Goal: Find specific fact: Find specific fact

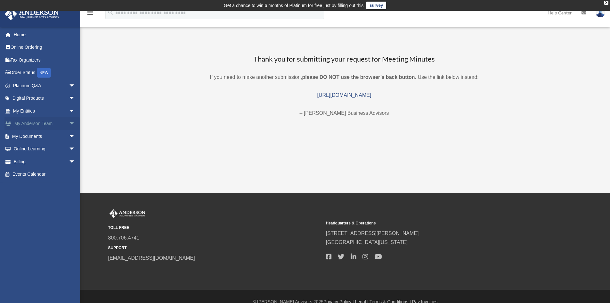
click at [69, 122] on span "arrow_drop_down" at bounding box center [75, 123] width 13 height 13
click at [69, 111] on span "arrow_drop_down" at bounding box center [75, 110] width 13 height 13
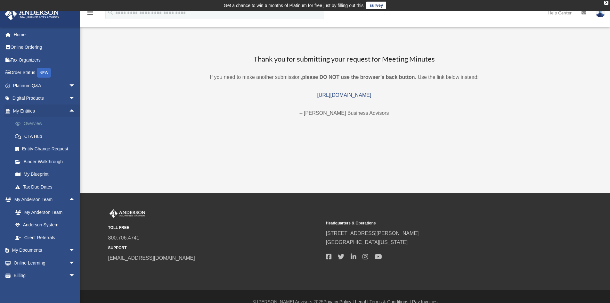
click at [33, 125] on link "Overview" at bounding box center [47, 123] width 76 height 13
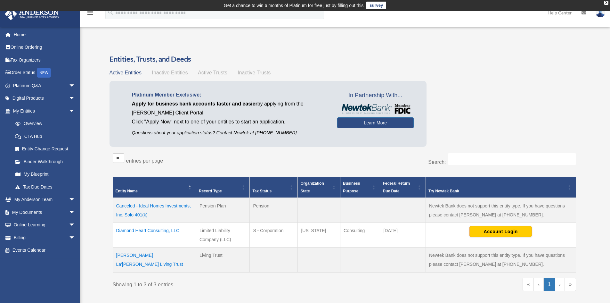
click at [166, 229] on td "Diamond Heart Consulting, LLC" at bounding box center [154, 235] width 83 height 25
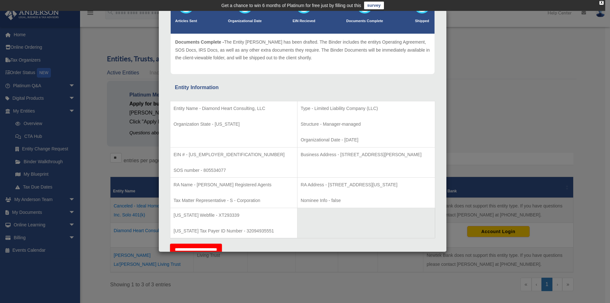
scroll to position [128, 0]
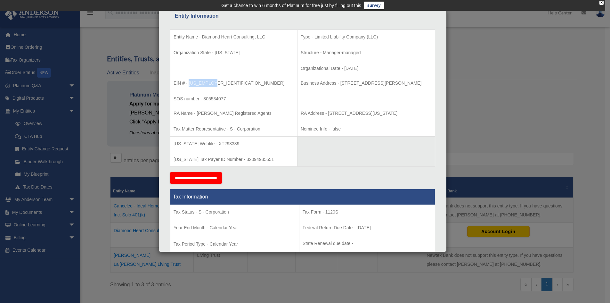
drag, startPoint x: 217, startPoint y: 86, endPoint x: 190, endPoint y: 79, distance: 27.7
click at [190, 79] on p "EIN # - [US_EMPLOYER_IDENTIFICATION_NUMBER]" at bounding box center [234, 83] width 120 height 8
copy p "[US_EMPLOYER_IDENTIFICATION_NUMBER]"
click at [467, 42] on div "Details × Articles Sent Organizational Date" at bounding box center [305, 151] width 610 height 303
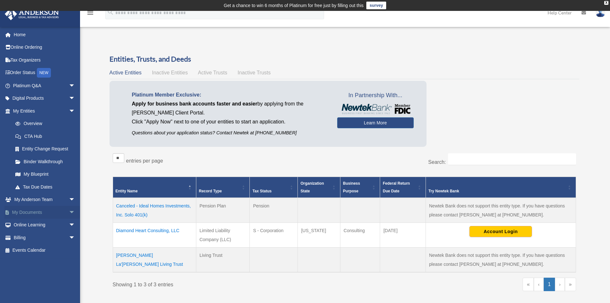
click at [34, 213] on link "My Documents arrow_drop_down" at bounding box center [44, 212] width 80 height 13
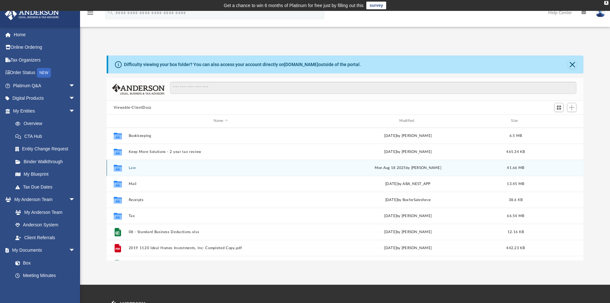
scroll to position [141, 472]
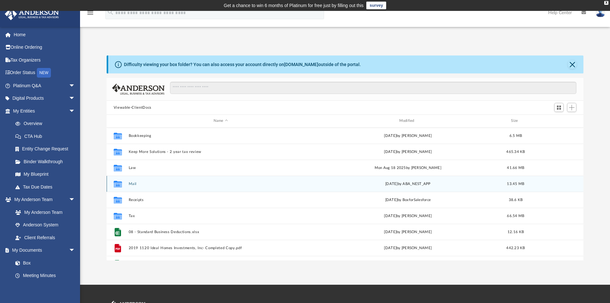
click at [129, 183] on button "Mail" at bounding box center [220, 184] width 185 height 4
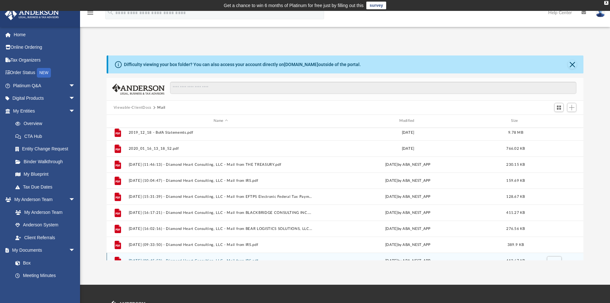
scroll to position [0, 0]
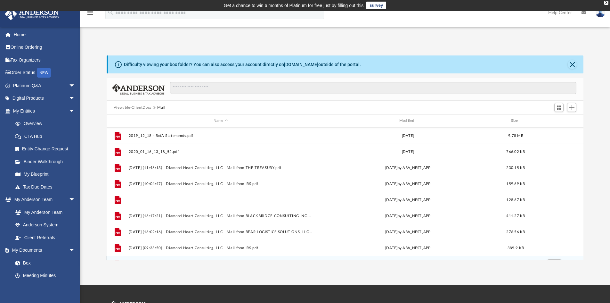
click at [266, 200] on button "[DATE] (15:31:39) - Diamond Heart Consulting, LLC - Mail from EFTPS Electronic …" at bounding box center [220, 200] width 185 height 4
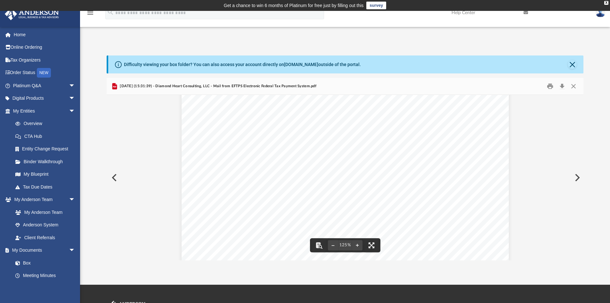
scroll to position [106, 0]
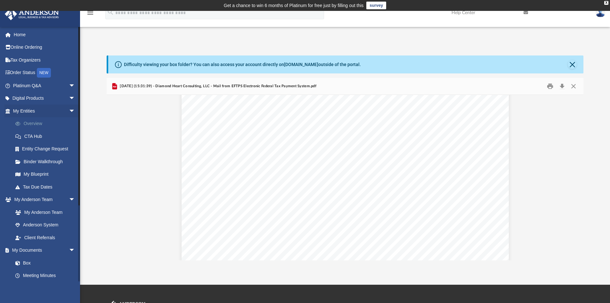
click at [38, 126] on link "Overview" at bounding box center [47, 123] width 76 height 13
click at [38, 121] on link "Overview" at bounding box center [47, 123] width 76 height 13
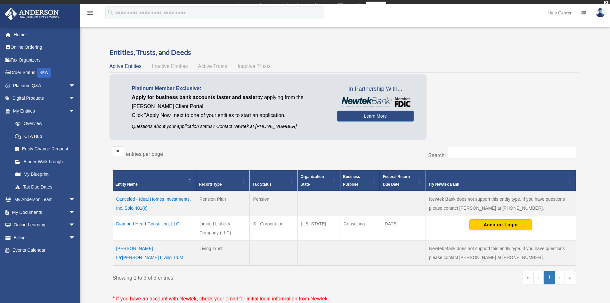
click at [170, 221] on tbody "Canceled - Ideal Homes Investments, Inc. Solo 401(k) Pension Plan Pension Newte…" at bounding box center [344, 228] width 463 height 74
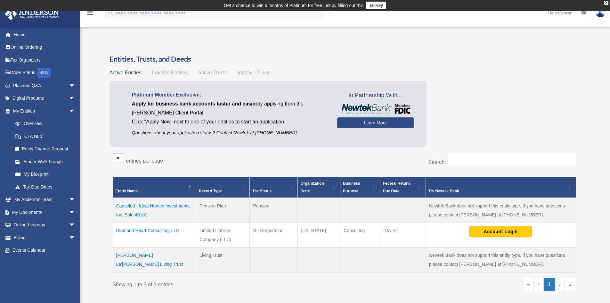
click at [169, 229] on td "Diamond Heart Consulting, LLC" at bounding box center [154, 235] width 83 height 25
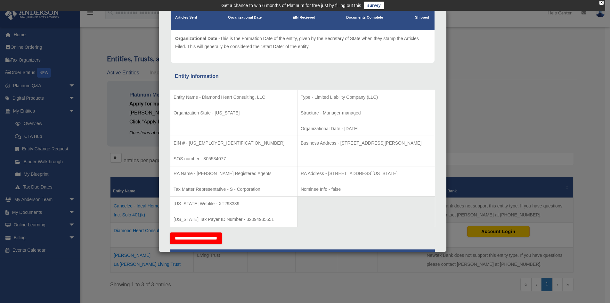
scroll to position [64, 0]
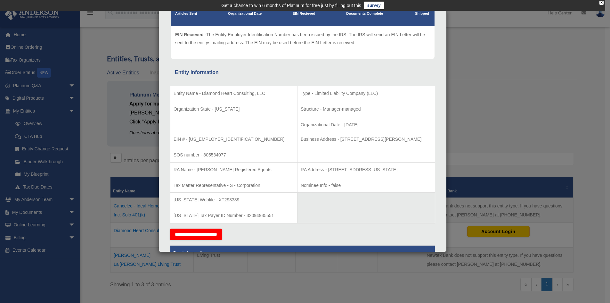
click at [103, 134] on div "Details × Articles Sent Organizational Date" at bounding box center [305, 151] width 610 height 303
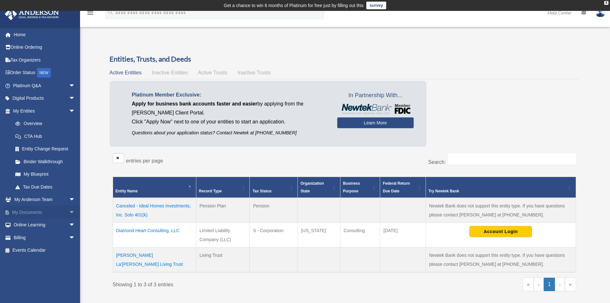
click at [69, 213] on span "arrow_drop_down" at bounding box center [75, 212] width 13 height 13
drag, startPoint x: 27, startPoint y: 223, endPoint x: 43, endPoint y: 224, distance: 15.7
click at [27, 223] on link "Box" at bounding box center [47, 224] width 76 height 13
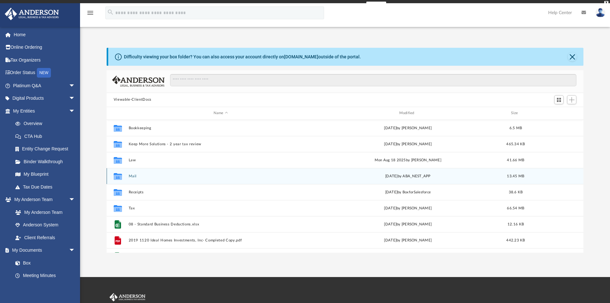
scroll to position [141, 472]
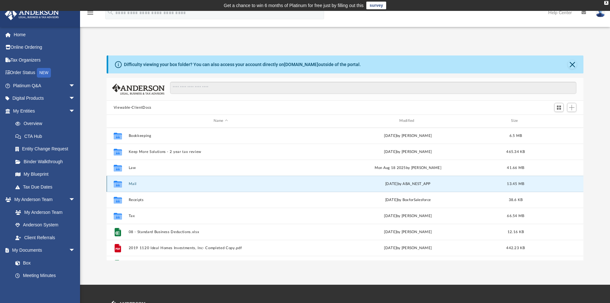
click at [137, 184] on button "Mail" at bounding box center [220, 184] width 185 height 4
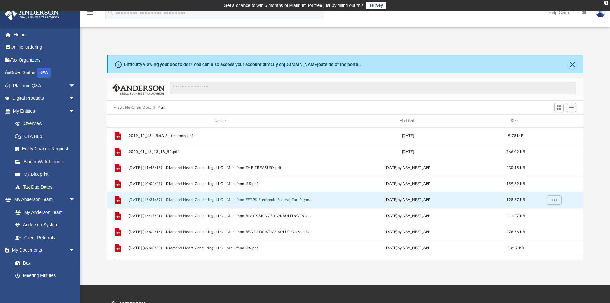
click at [260, 200] on button "2024.12.10 (15:31:39) - Diamond Heart Consulting, LLC - Mail from EFTPS Electro…" at bounding box center [220, 200] width 185 height 4
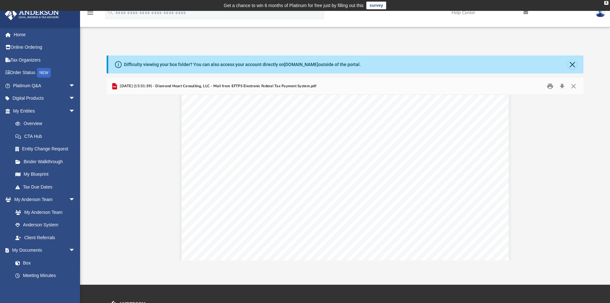
scroll to position [74, 0]
click at [575, 85] on button "Close" at bounding box center [574, 86] width 12 height 10
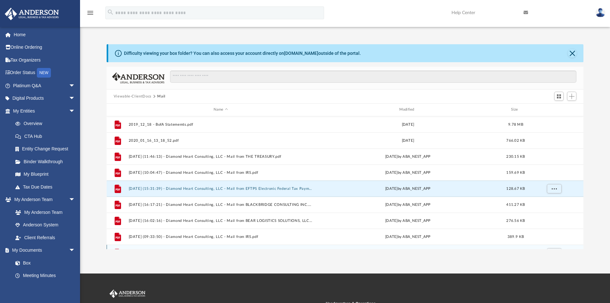
scroll to position [0, 0]
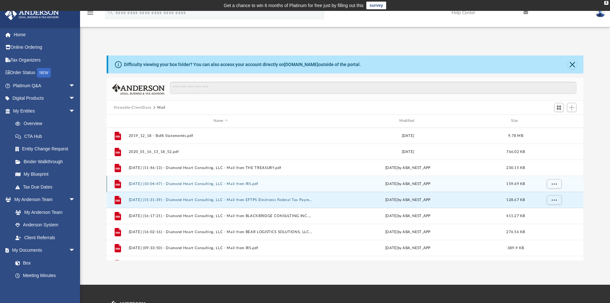
click at [251, 185] on button "2024.08.23 (10:04:47) - Diamond Heart Consulting, LLC - Mail from IRS.pdf" at bounding box center [220, 184] width 185 height 4
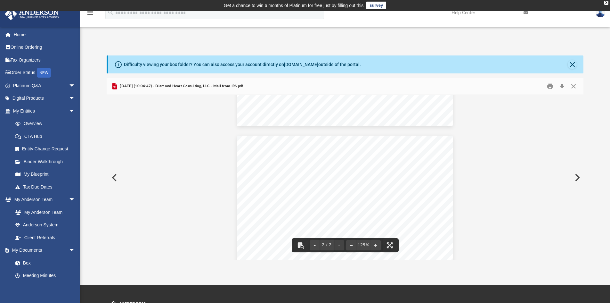
scroll to position [32, 0]
click at [574, 87] on button "Close" at bounding box center [574, 86] width 12 height 10
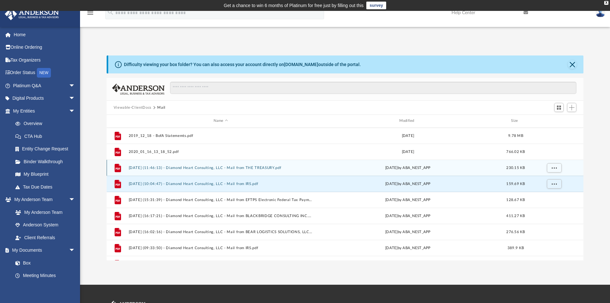
click at [251, 167] on button "[DATE] (11:46:13) - Diamond Heart Consulting, LLC - Mail from THE TREASURY.pdf" at bounding box center [220, 168] width 185 height 4
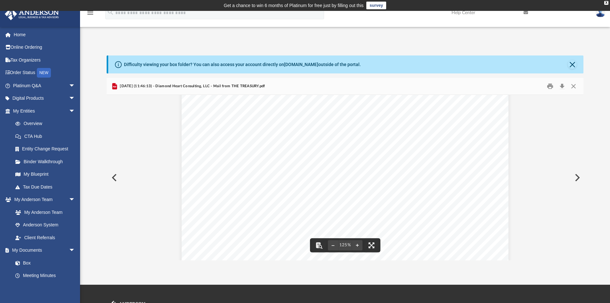
scroll to position [128, 0]
click at [574, 86] on button "Close" at bounding box center [574, 86] width 12 height 10
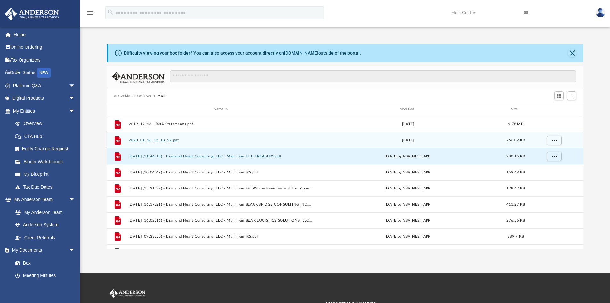
scroll to position [0, 0]
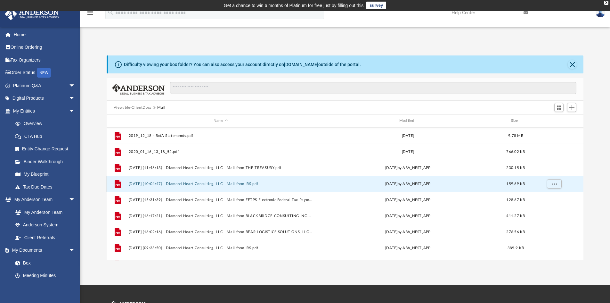
click at [245, 184] on button "[DATE] (10:04:47) - Diamond Heart Consulting, LLC - Mail from IRS.pdf" at bounding box center [220, 184] width 185 height 4
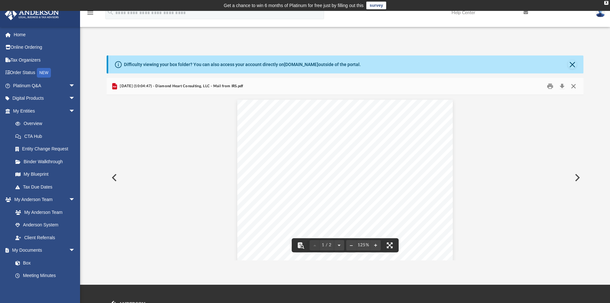
drag, startPoint x: 571, startPoint y: 87, endPoint x: 542, endPoint y: 113, distance: 39.3
click at [571, 88] on button "Close" at bounding box center [574, 86] width 12 height 10
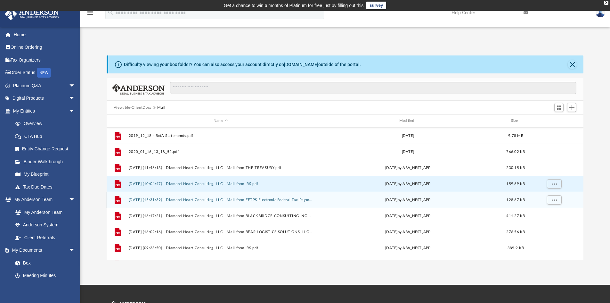
click at [289, 201] on button "[DATE] (15:31:39) - Diamond Heart Consulting, LLC - Mail from EFTPS Electronic …" at bounding box center [220, 200] width 185 height 4
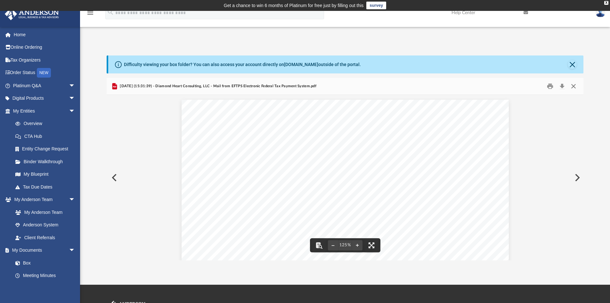
click at [572, 85] on button "Close" at bounding box center [574, 86] width 12 height 10
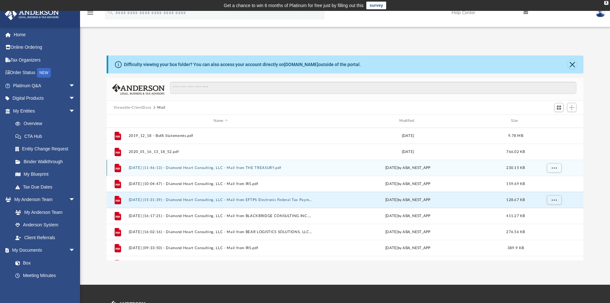
scroll to position [32, 0]
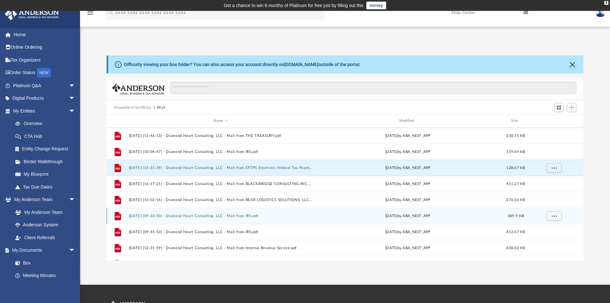
click at [244, 216] on button "[DATE] (09:33:50) - Diamond Heart Consulting, LLC - Mail from IRS.pdf" at bounding box center [220, 216] width 185 height 4
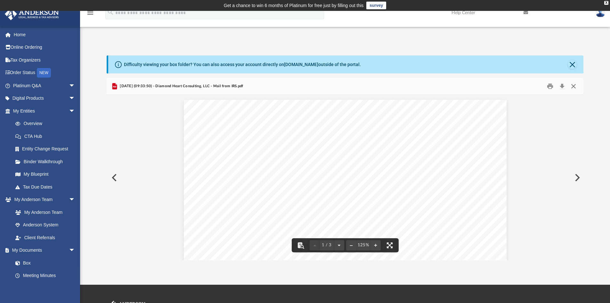
click at [571, 86] on button "Close" at bounding box center [574, 86] width 12 height 10
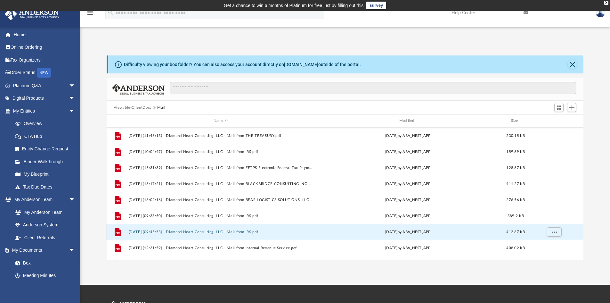
click at [256, 233] on button "[DATE] (09:45:53) - Diamond Heart Consulting, LLC - Mail from IRS.pdf" at bounding box center [220, 232] width 185 height 4
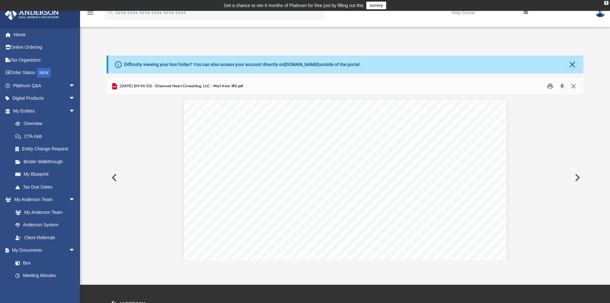
click at [575, 87] on button "Close" at bounding box center [574, 86] width 12 height 10
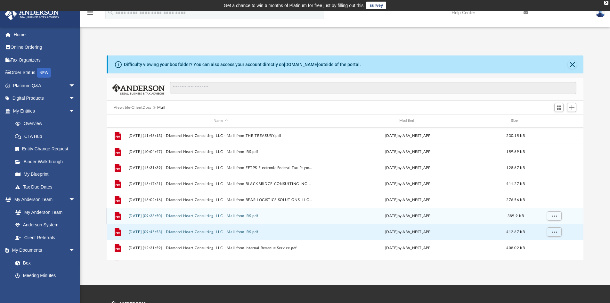
scroll to position [60, 0]
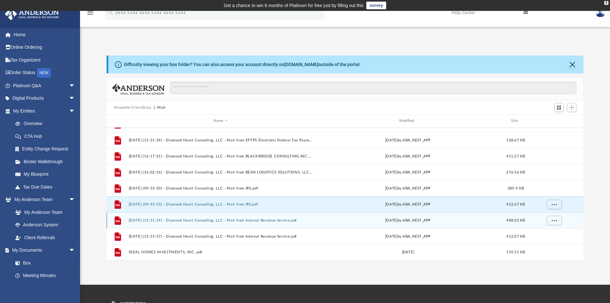
click at [294, 220] on button "[DATE] (12:31:59) - Diamond Heart Consulting, LLC - Mail from Internal Revenue …" at bounding box center [220, 220] width 185 height 4
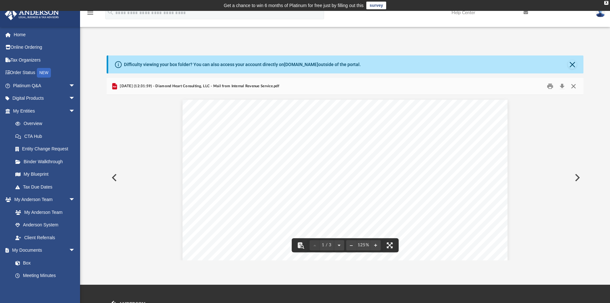
click at [576, 85] on button "Close" at bounding box center [574, 86] width 12 height 10
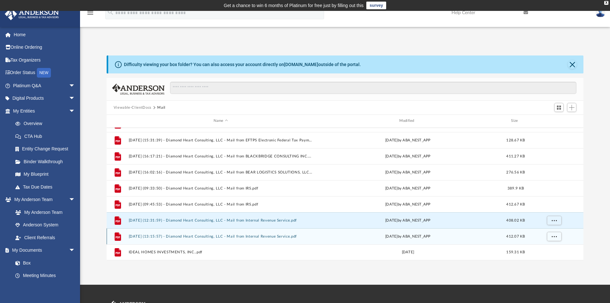
click at [258, 237] on button "[DATE] (13:15:57) - Diamond Heart Consulting, LLC - Mail from Internal Revenue …" at bounding box center [220, 236] width 185 height 4
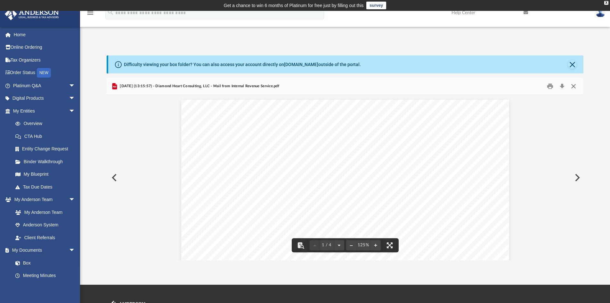
click at [574, 88] on button "Close" at bounding box center [574, 86] width 12 height 10
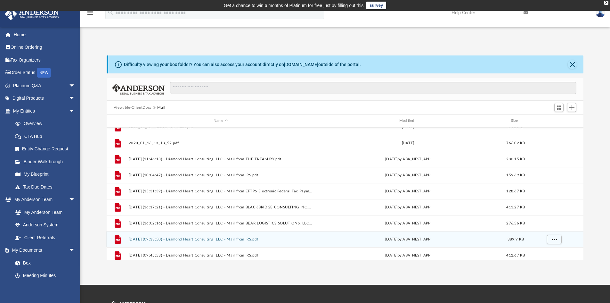
scroll to position [0, 0]
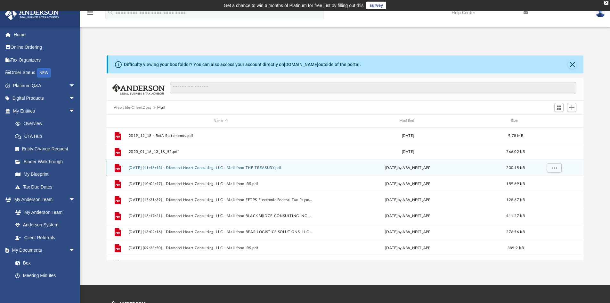
click at [267, 167] on button "[DATE] (11:46:13) - Diamond Heart Consulting, LLC - Mail from THE TREASURY.pdf" at bounding box center [220, 168] width 185 height 4
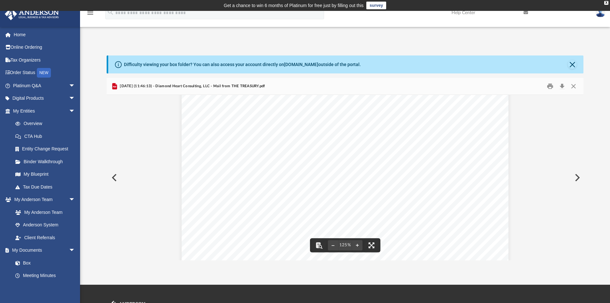
scroll to position [192, 0]
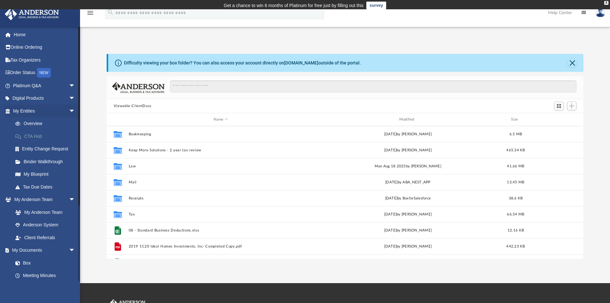
scroll to position [141, 472]
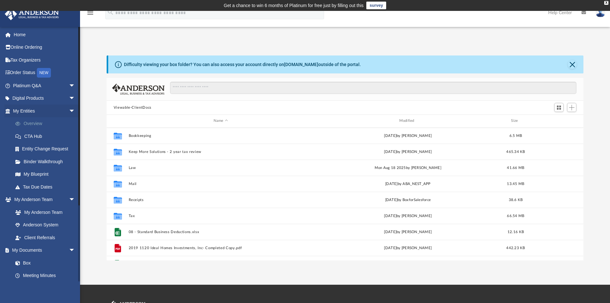
click at [37, 126] on link "Overview" at bounding box center [47, 123] width 76 height 13
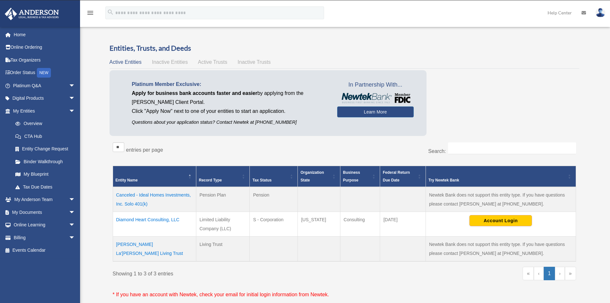
click at [164, 219] on td "Diamond Heart Consulting, LLC" at bounding box center [154, 224] width 83 height 25
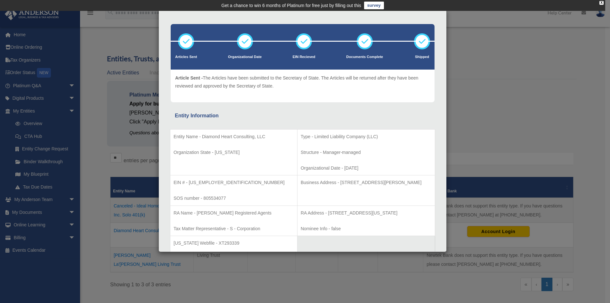
scroll to position [64, 0]
